Goal: Task Accomplishment & Management: Complete application form

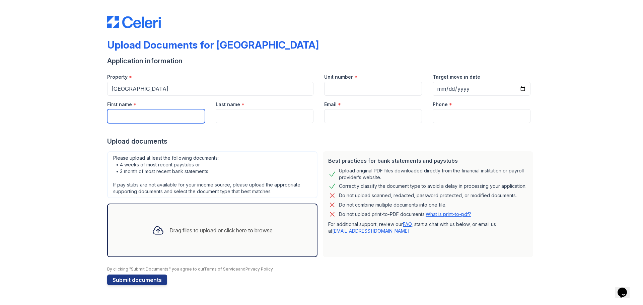
click at [144, 116] on input "First name" at bounding box center [156, 116] width 98 height 14
type input "[PERSON_NAME]"
type input "M Miner"
type input "[EMAIL_ADDRESS][DOMAIN_NAME]"
type input "7157019330"
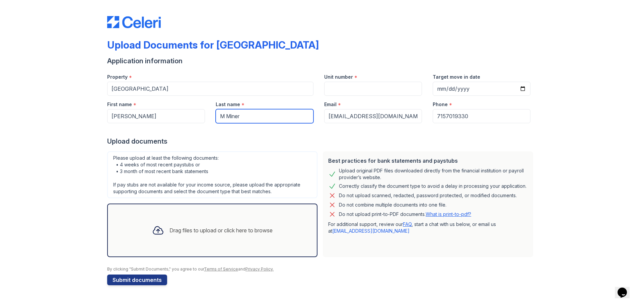
drag, startPoint x: 226, startPoint y: 117, endPoint x: 213, endPoint y: 118, distance: 13.4
click at [213, 118] on div "Last name * M [PERSON_NAME]" at bounding box center [264, 109] width 109 height 27
type input "Miner"
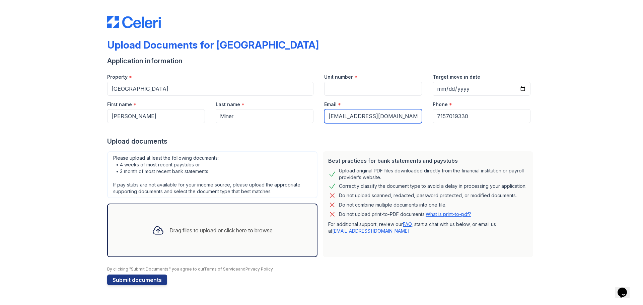
drag, startPoint x: 372, startPoint y: 117, endPoint x: 400, endPoint y: 117, distance: 27.8
click at [400, 117] on input "[EMAIL_ADDRESS][DOMAIN_NAME]" at bounding box center [373, 116] width 98 height 14
type input "[EMAIL_ADDRESS][DOMAIN_NAME]"
click at [358, 91] on input "Unit number" at bounding box center [373, 89] width 98 height 14
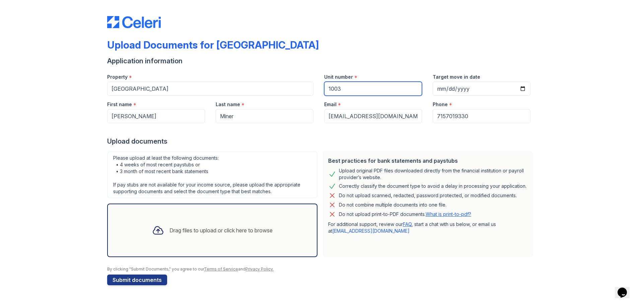
type input "1003"
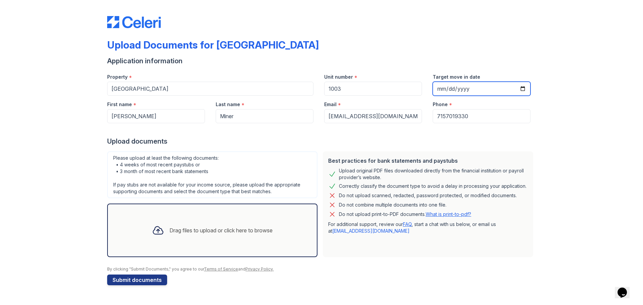
click at [524, 90] on input "Target move in date" at bounding box center [482, 89] width 98 height 14
type input "[DATE]"
